Goal: Task Accomplishment & Management: Complete application form

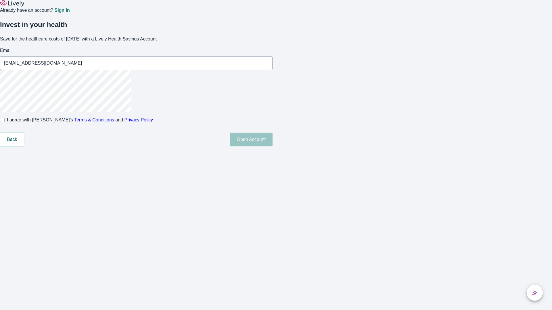
click at [5, 122] on input "I agree with Lively’s Terms & Conditions and Privacy Policy" at bounding box center [2, 120] width 5 height 5
checkbox input "true"
click at [272, 147] on button "Open Account" at bounding box center [251, 140] width 43 height 14
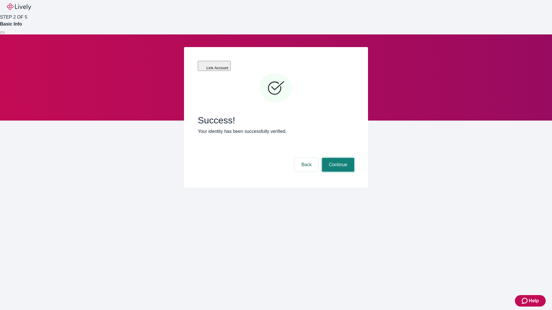
click at [337, 158] on button "Continue" at bounding box center [338, 165] width 32 height 14
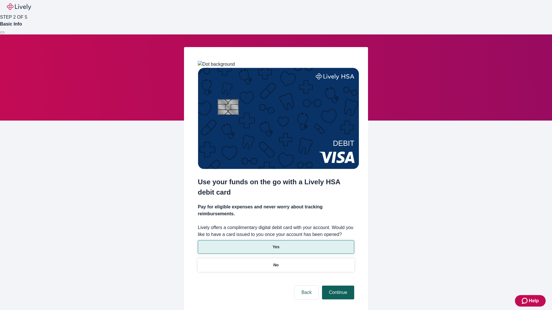
click at [276, 244] on p "Yes" at bounding box center [275, 247] width 7 height 6
click at [337, 286] on button "Continue" at bounding box center [338, 293] width 32 height 14
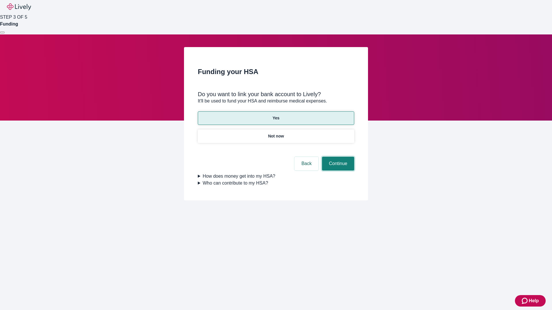
click at [337, 157] on button "Continue" at bounding box center [338, 164] width 32 height 14
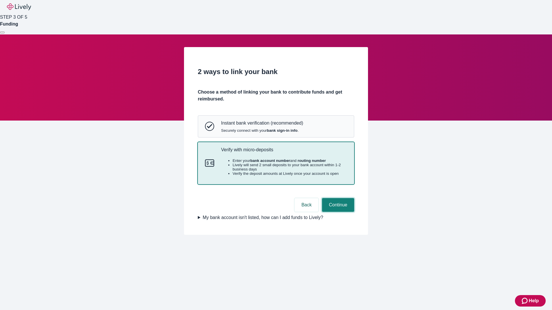
click at [337, 212] on button "Continue" at bounding box center [338, 205] width 32 height 14
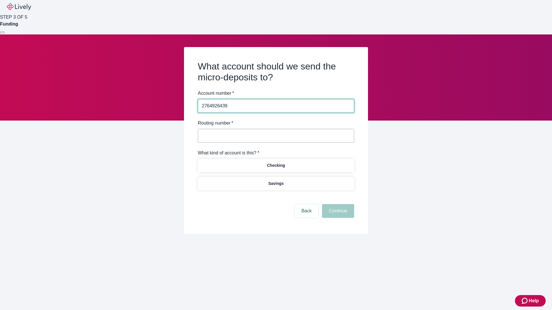
type input "2764926439"
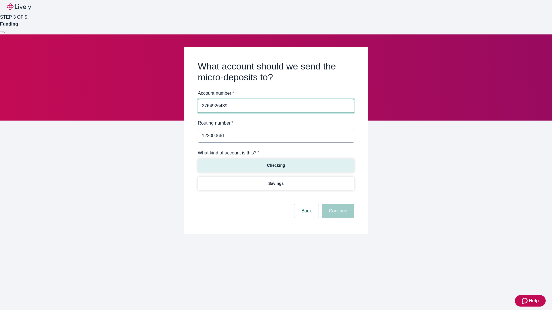
type input "122000661"
click at [276, 165] on p "Checking" at bounding box center [276, 166] width 18 height 6
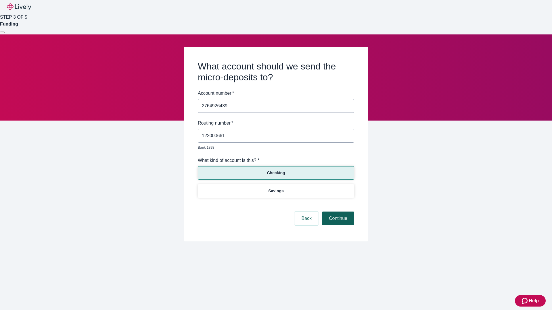
click at [337, 212] on button "Continue" at bounding box center [338, 219] width 32 height 14
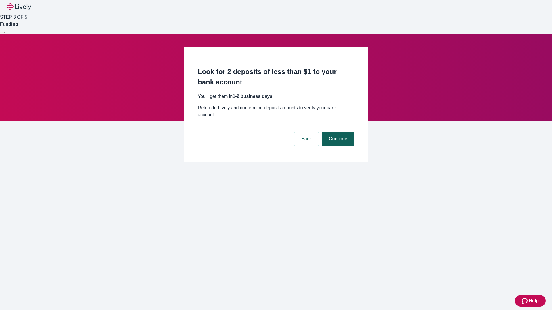
click at [337, 132] on button "Continue" at bounding box center [338, 139] width 32 height 14
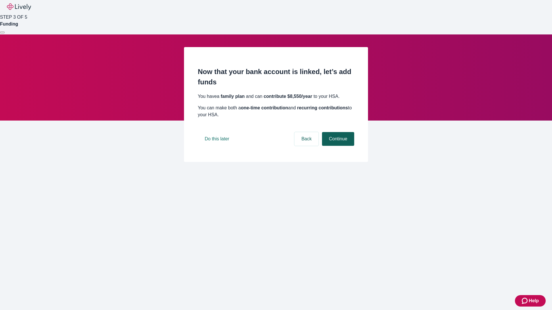
click at [337, 146] on button "Continue" at bounding box center [338, 139] width 32 height 14
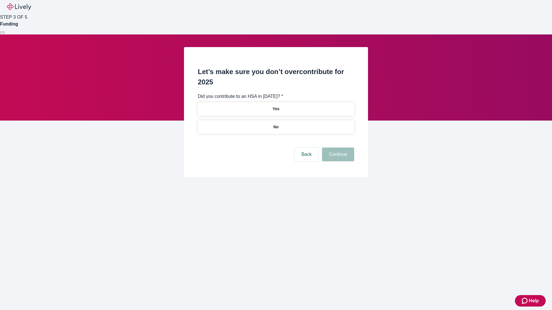
click at [276, 124] on p "No" at bounding box center [275, 127] width 5 height 6
click at [337, 148] on button "Continue" at bounding box center [338, 155] width 32 height 14
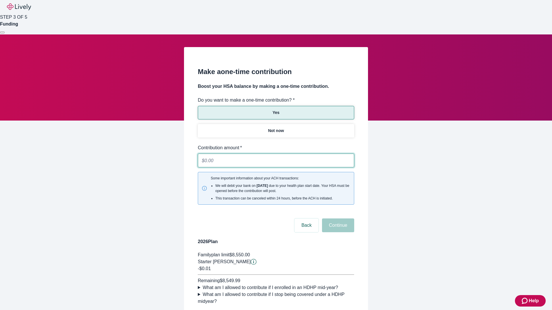
type input "0.01"
click at [337, 219] on button "Continue" at bounding box center [338, 226] width 32 height 14
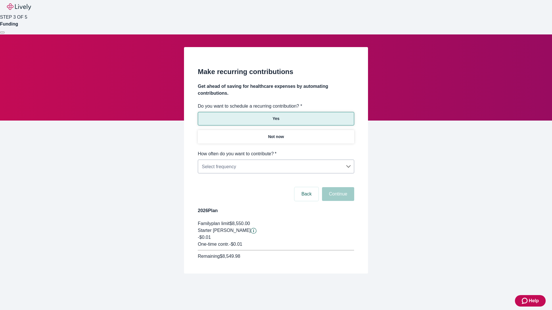
click at [276, 151] on body "Help STEP 3 OF 5 Funding Make recurring contributions Get ahead of saving for h…" at bounding box center [276, 150] width 552 height 301
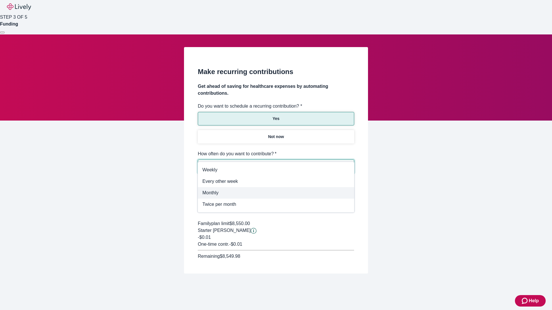
click at [276, 193] on span "Monthly" at bounding box center [275, 193] width 147 height 7
type input "Monthly"
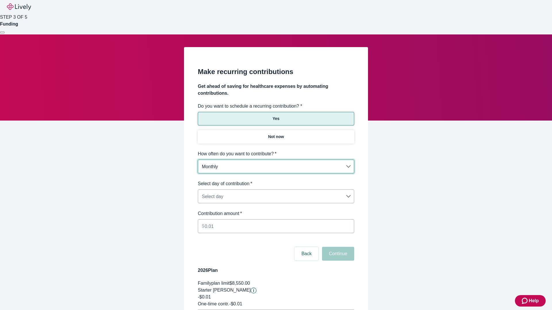
click at [276, 180] on body "Help STEP 3 OF 5 Funding Make recurring contributions Get ahead of saving for h…" at bounding box center [276, 180] width 552 height 361
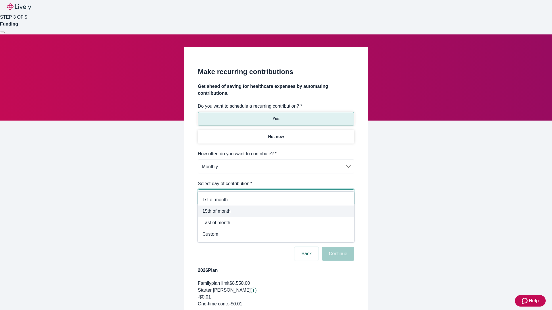
click at [276, 211] on span "15th of month" at bounding box center [275, 211] width 147 height 7
type input "Monthly15th"
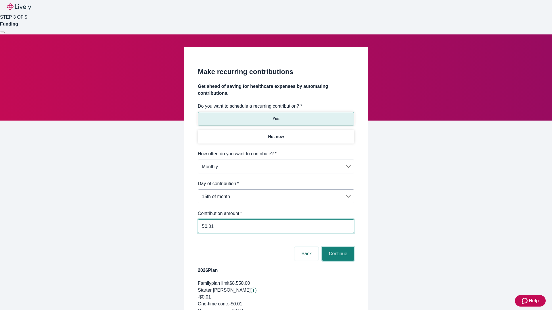
click at [337, 247] on button "Continue" at bounding box center [338, 254] width 32 height 14
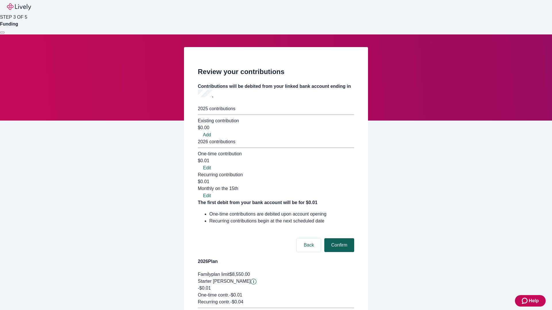
click at [338, 238] on button "Confirm" at bounding box center [339, 245] width 30 height 14
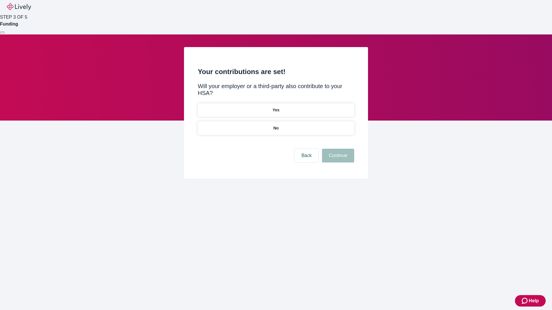
click at [276, 107] on p "Yes" at bounding box center [275, 110] width 7 height 6
click at [337, 149] on button "Continue" at bounding box center [338, 156] width 32 height 14
